Goal: Task Accomplishment & Management: Complete application form

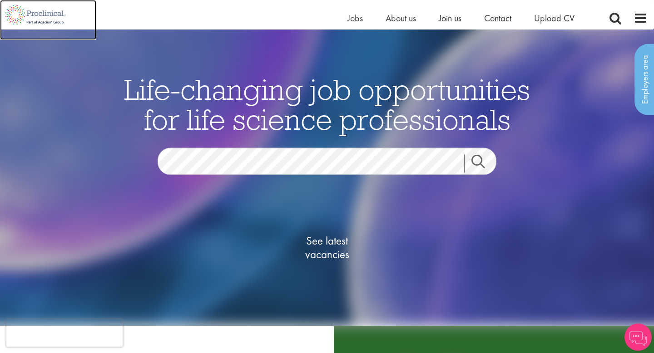
click at [50, 15] on img at bounding box center [35, 15] width 71 height 30
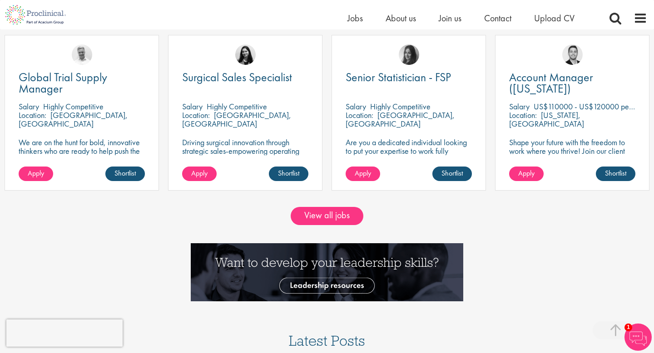
scroll to position [830, 0]
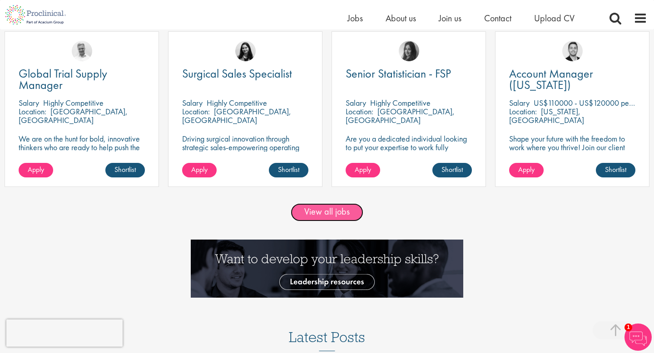
click at [322, 208] on link "View all jobs" at bounding box center [327, 213] width 73 height 18
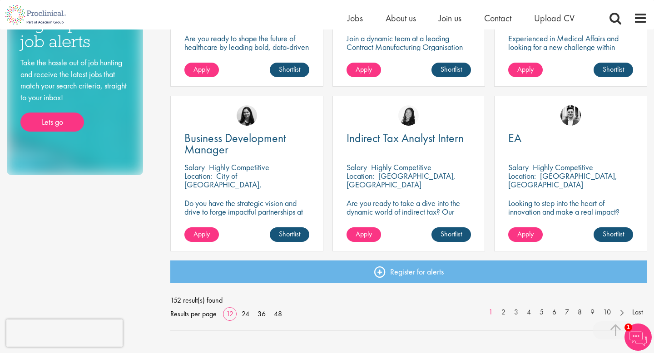
scroll to position [606, 0]
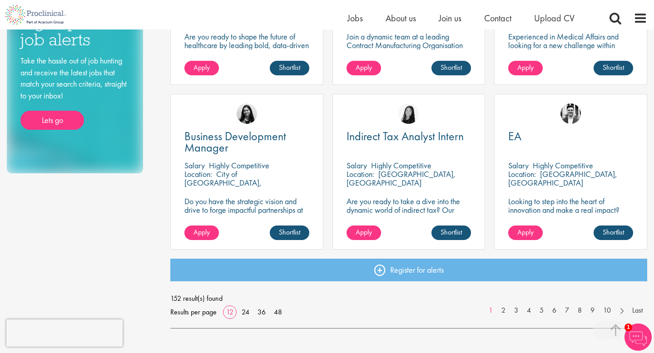
click at [261, 202] on p "Do you have the strategic vision and drive to forge impactful partnerships at t…" at bounding box center [246, 223] width 125 height 52
click at [274, 228] on link "Shortlist" at bounding box center [290, 233] width 40 height 15
click at [276, 235] on link "Shortlisted" at bounding box center [286, 233] width 47 height 15
click at [206, 236] on span "Apply" at bounding box center [202, 233] width 16 height 10
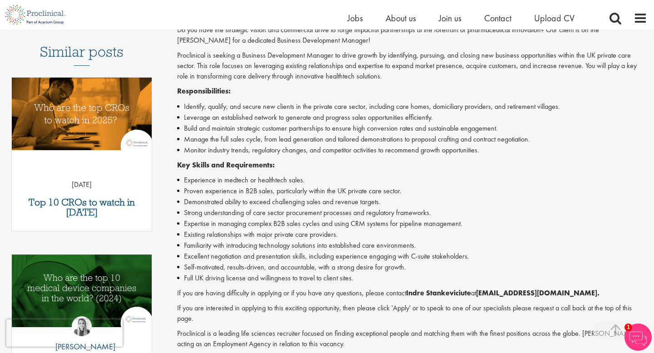
scroll to position [240, 0]
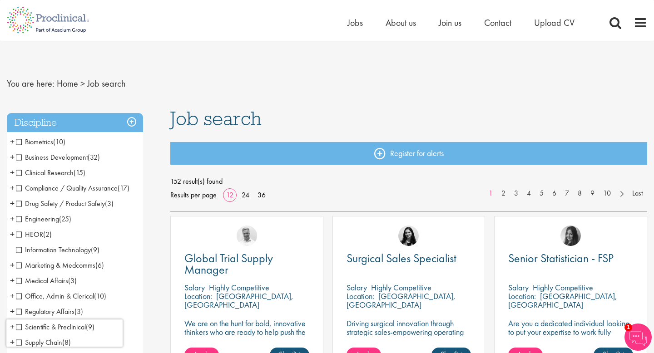
click at [238, 123] on span "Job search" at bounding box center [215, 118] width 91 height 25
click at [43, 159] on span "Business Development" at bounding box center [52, 158] width 72 height 10
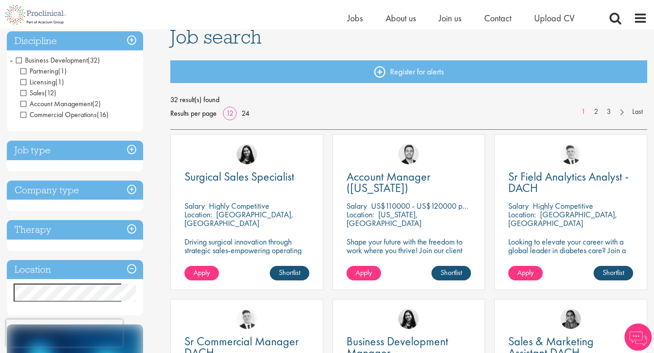
scroll to position [71, 0]
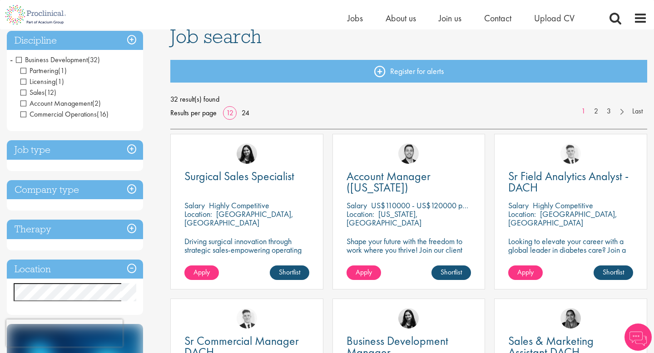
click at [20, 57] on span "Business Development" at bounding box center [52, 60] width 72 height 10
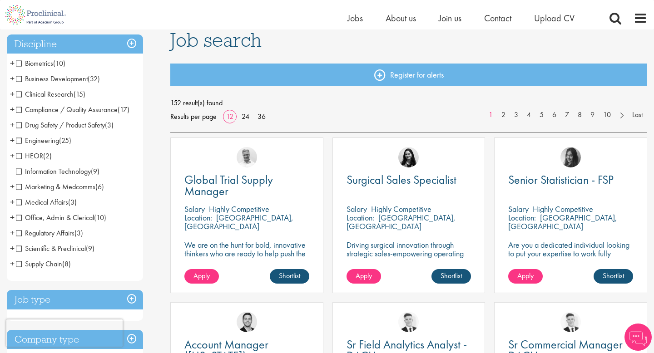
scroll to position [72, 0]
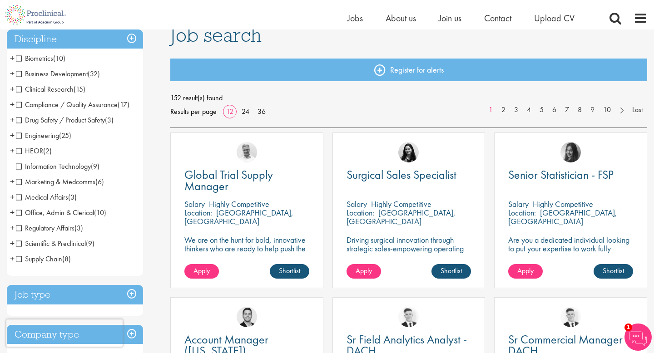
click at [41, 244] on span "Scientific & Preclinical" at bounding box center [51, 244] width 70 height 10
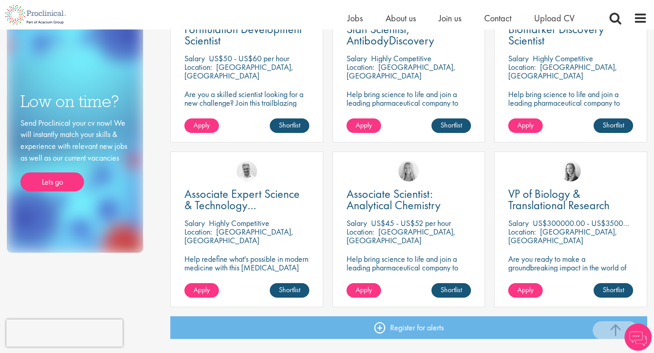
scroll to position [383, 0]
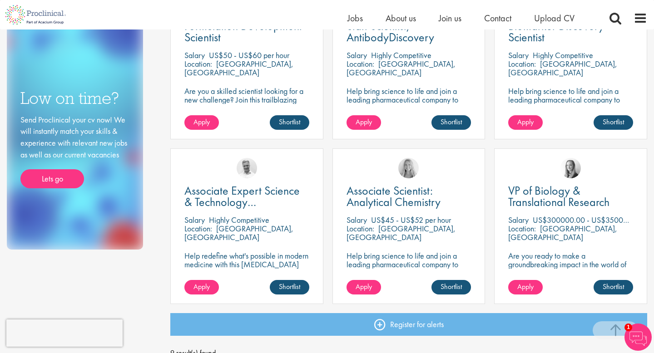
click at [545, 215] on div "VP of Biology & Translational Research Salary US$300000.00 - US$350000.00 per a…" at bounding box center [570, 227] width 153 height 156
click at [551, 202] on span "VP of Biology & Translational Research" at bounding box center [558, 196] width 101 height 27
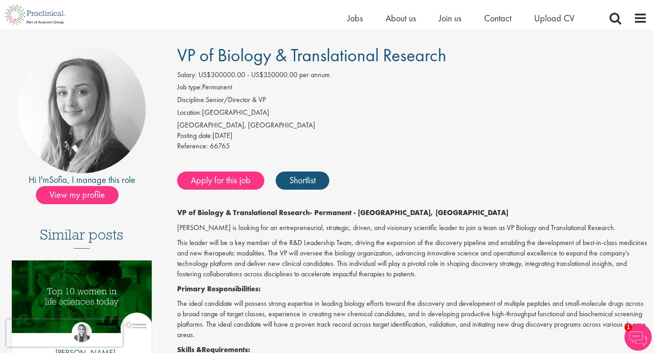
scroll to position [52, 0]
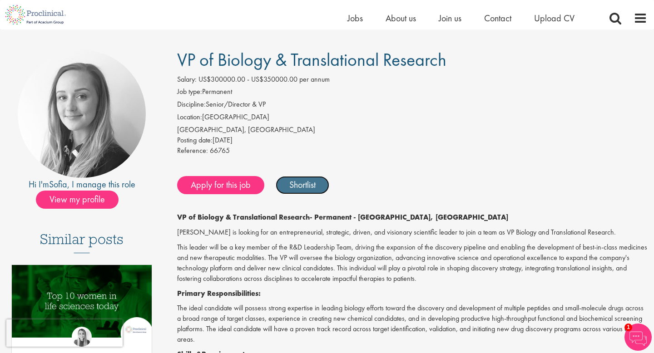
click at [315, 185] on link "Shortlist" at bounding box center [303, 185] width 54 height 18
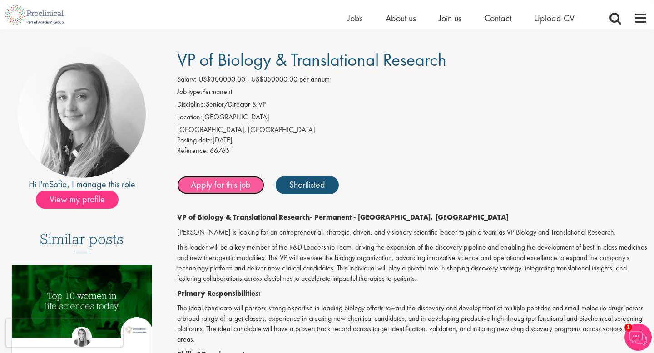
click at [258, 186] on link "Apply for this job" at bounding box center [220, 185] width 87 height 18
